Goal: Navigation & Orientation: Find specific page/section

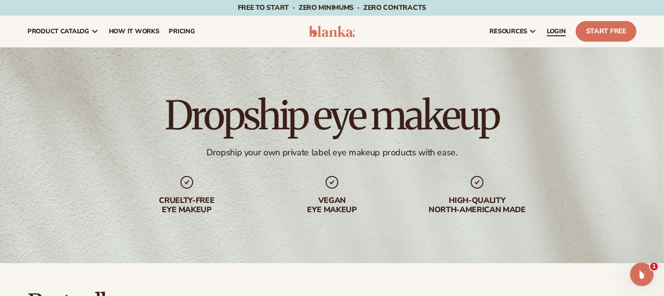
click at [560, 32] on span "LOGIN" at bounding box center [556, 31] width 19 height 8
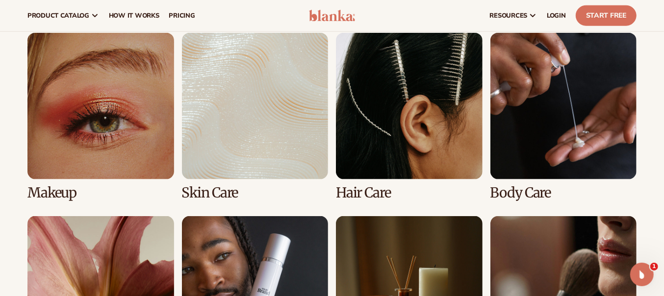
scroll to position [712, 0]
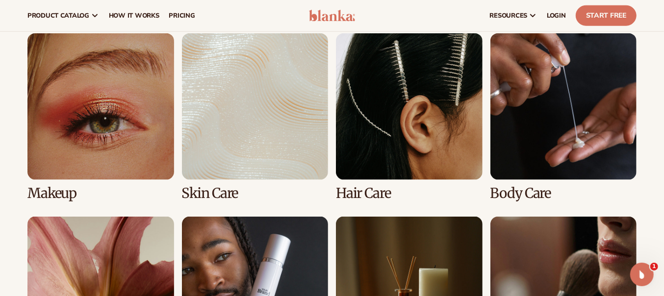
click at [208, 191] on link "2 / 8" at bounding box center [255, 116] width 147 height 167
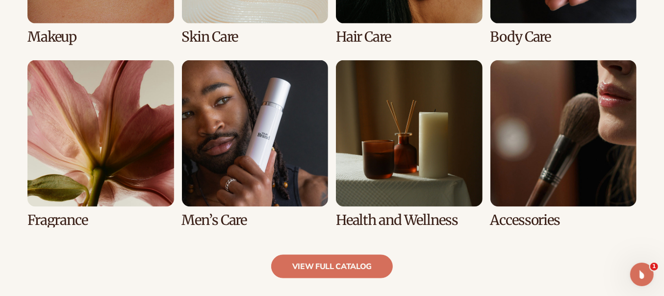
scroll to position [867, 0]
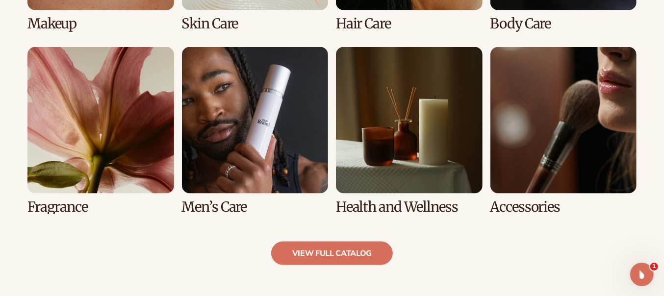
click at [526, 208] on link "8 / 8" at bounding box center [563, 130] width 147 height 167
